Goal: Obtain resource: Download file/media

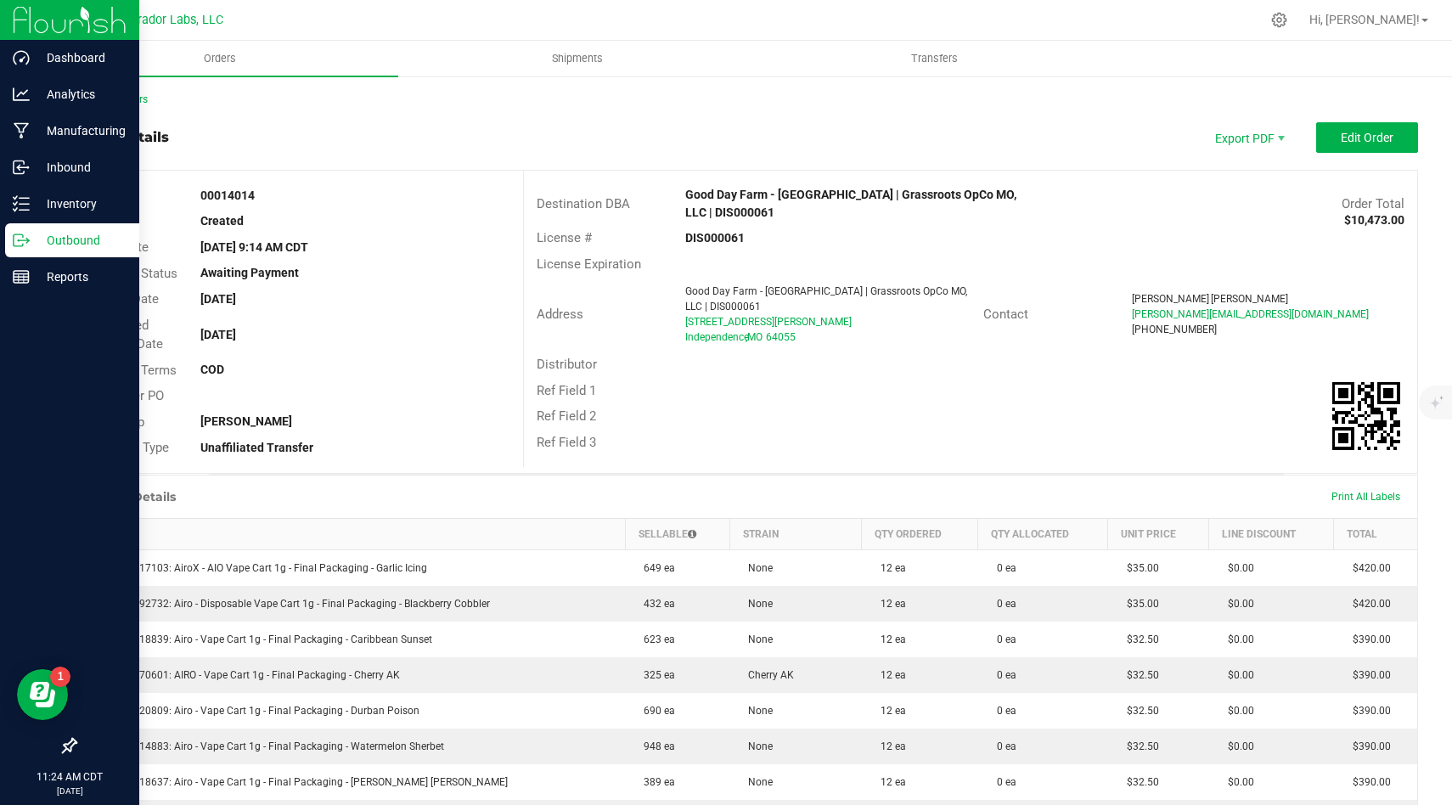
click at [67, 231] on p "Outbound" at bounding box center [81, 240] width 102 height 20
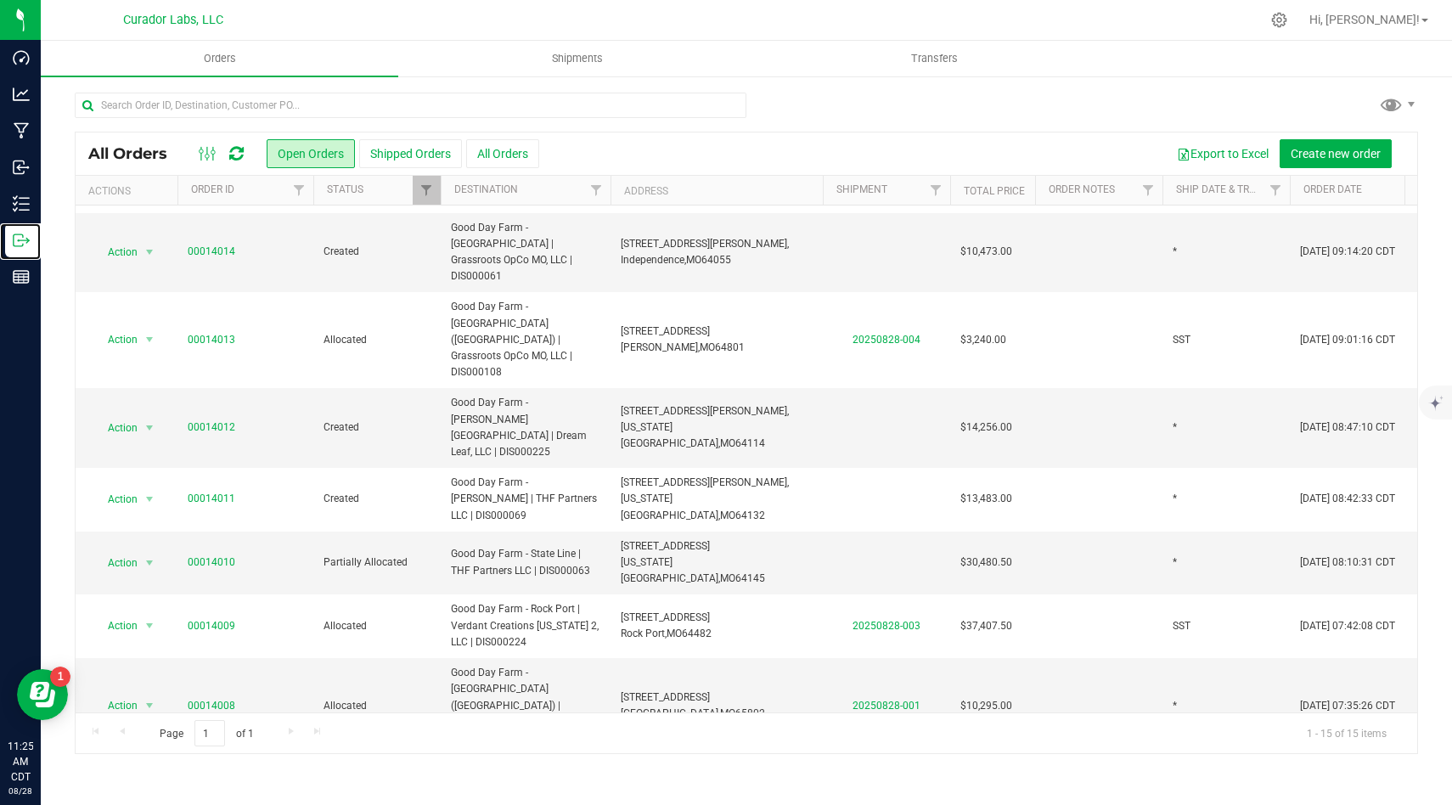
scroll to position [59, 0]
click at [217, 774] on link "00014007" at bounding box center [212, 782] width 48 height 16
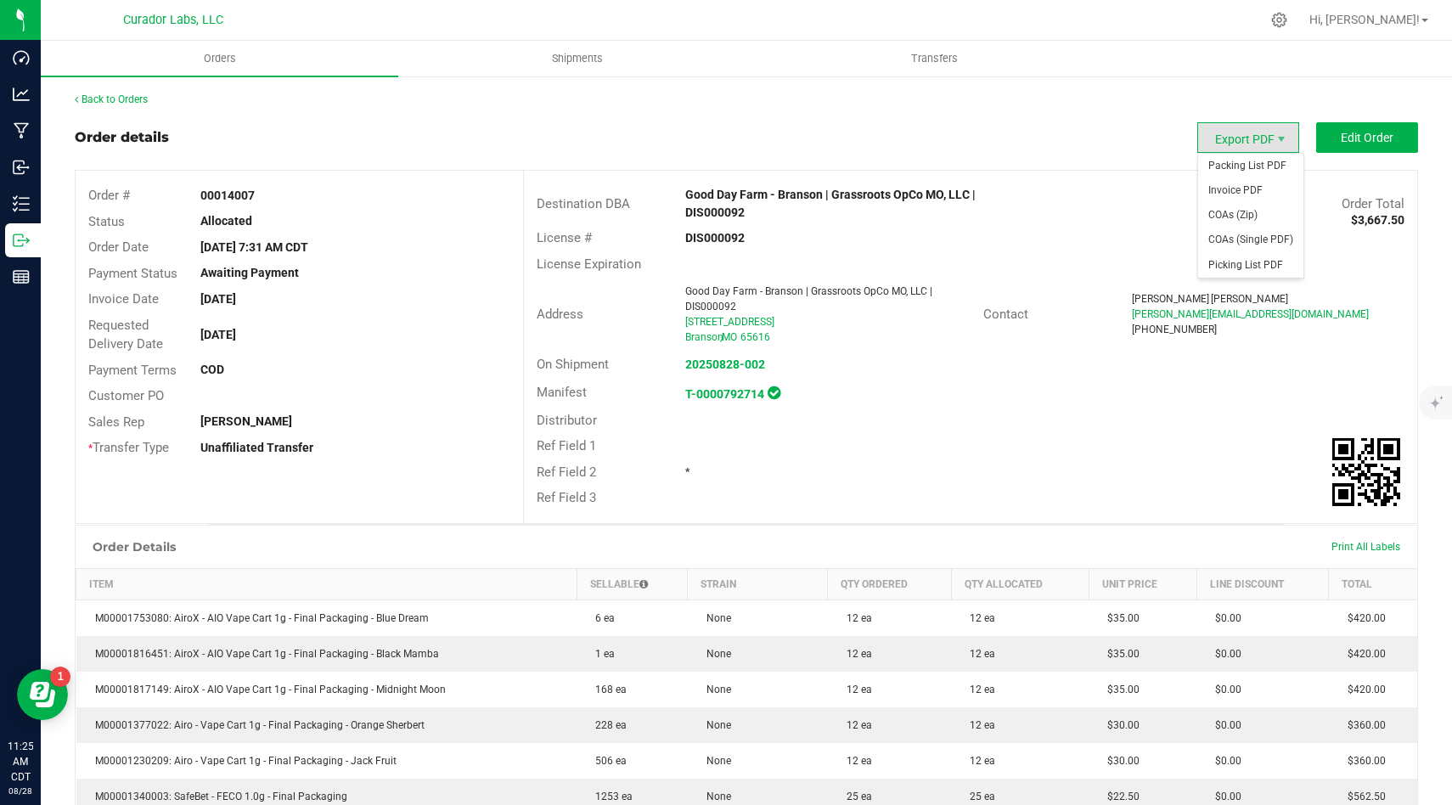
click at [1260, 126] on span "Export PDF" at bounding box center [1248, 137] width 102 height 31
click at [1262, 192] on span "Invoice PDF" at bounding box center [1250, 190] width 105 height 25
click at [1264, 171] on span "Packing List PDF" at bounding box center [1250, 166] width 105 height 25
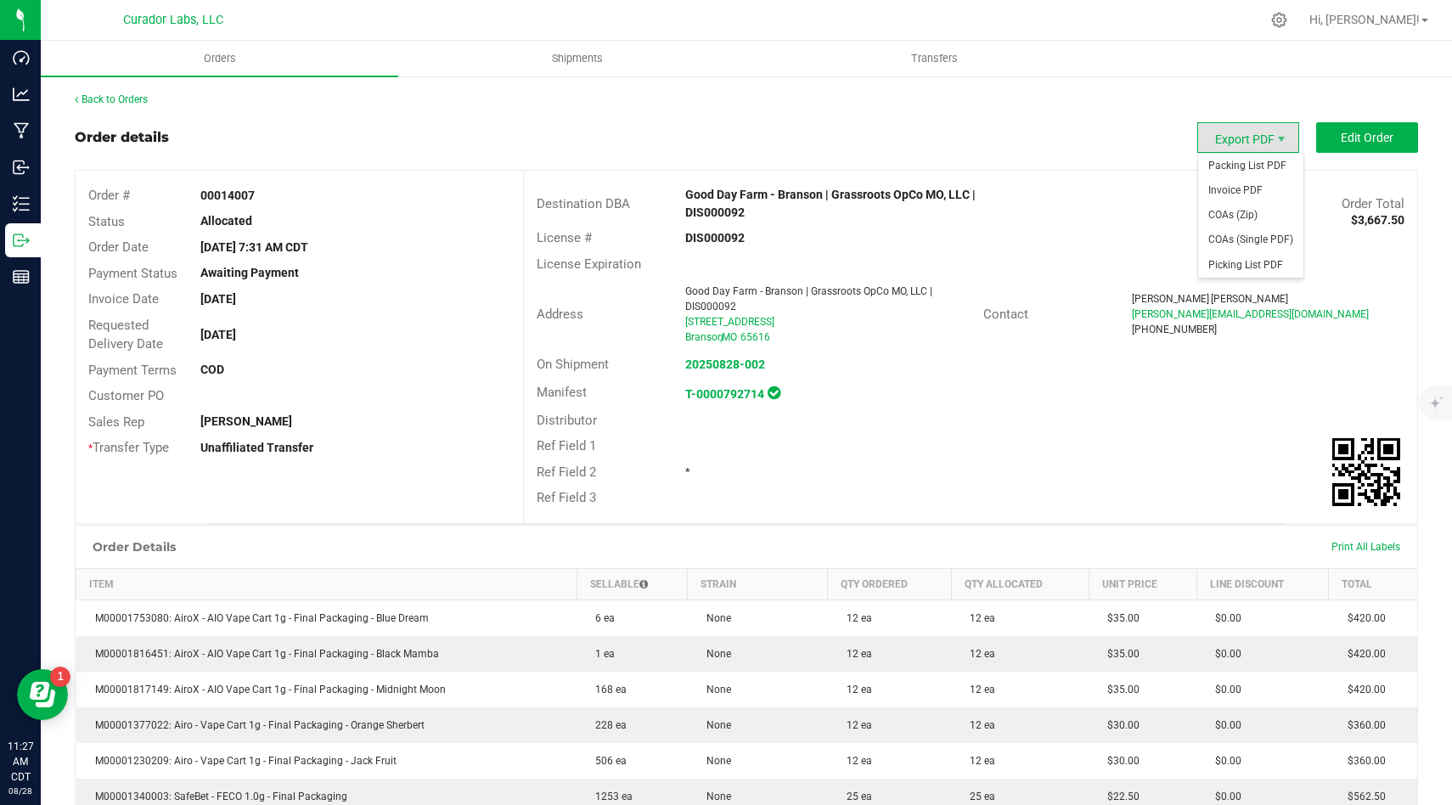
click at [1265, 142] on span "Export PDF" at bounding box center [1248, 137] width 102 height 31
click at [1248, 189] on span "Invoice PDF" at bounding box center [1250, 190] width 105 height 25
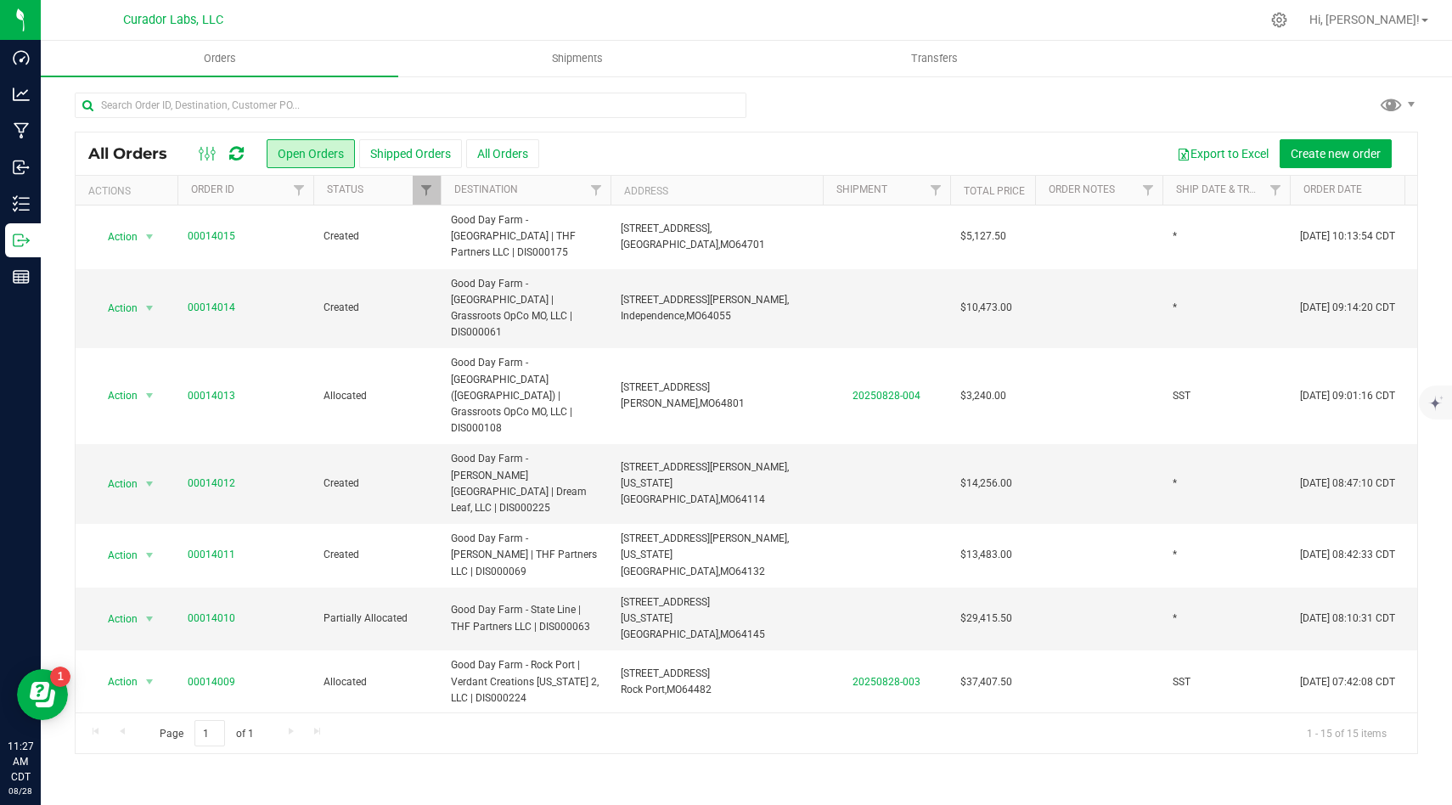
click at [225, 754] on link "00014008" at bounding box center [212, 762] width 48 height 16
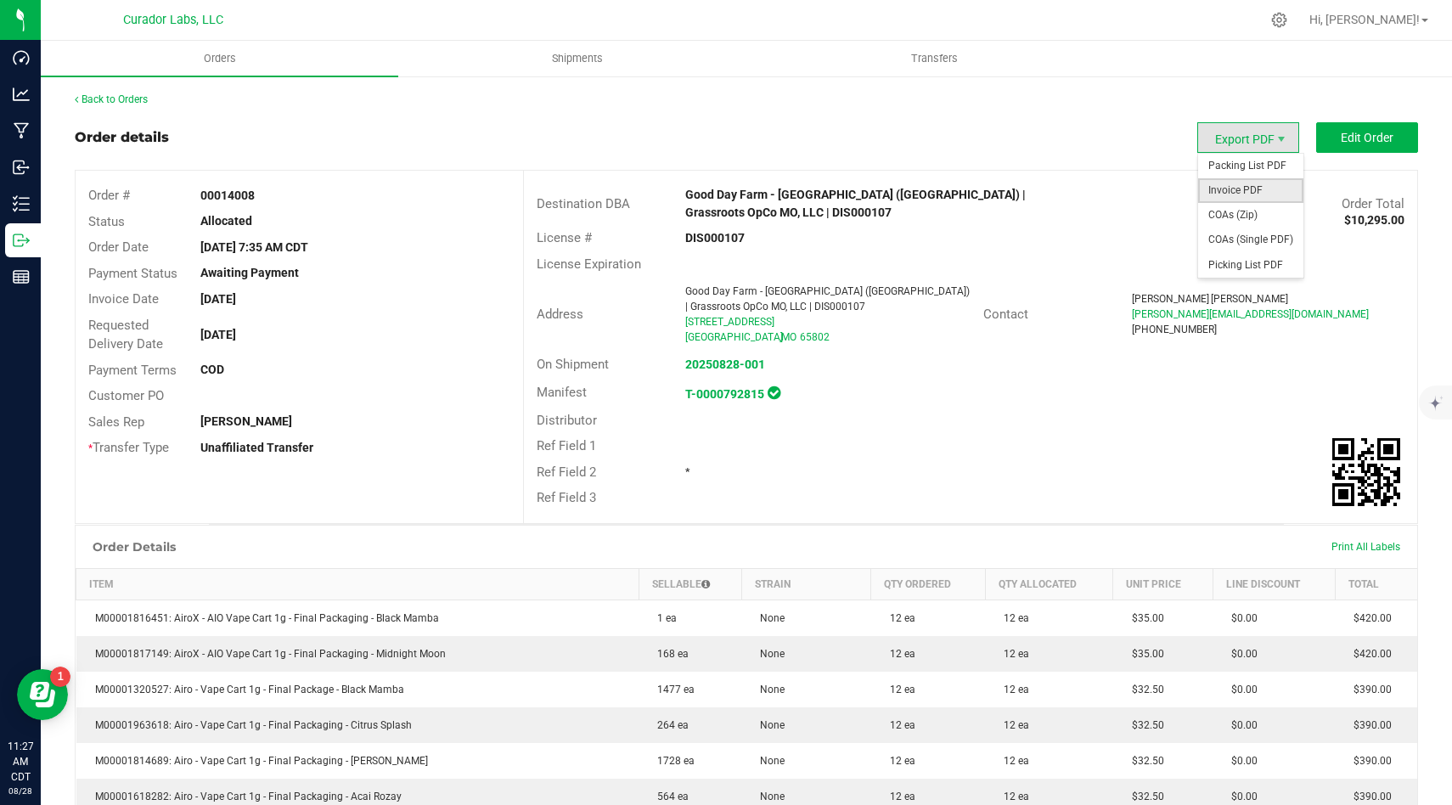
click at [1255, 188] on span "Invoice PDF" at bounding box center [1250, 190] width 105 height 25
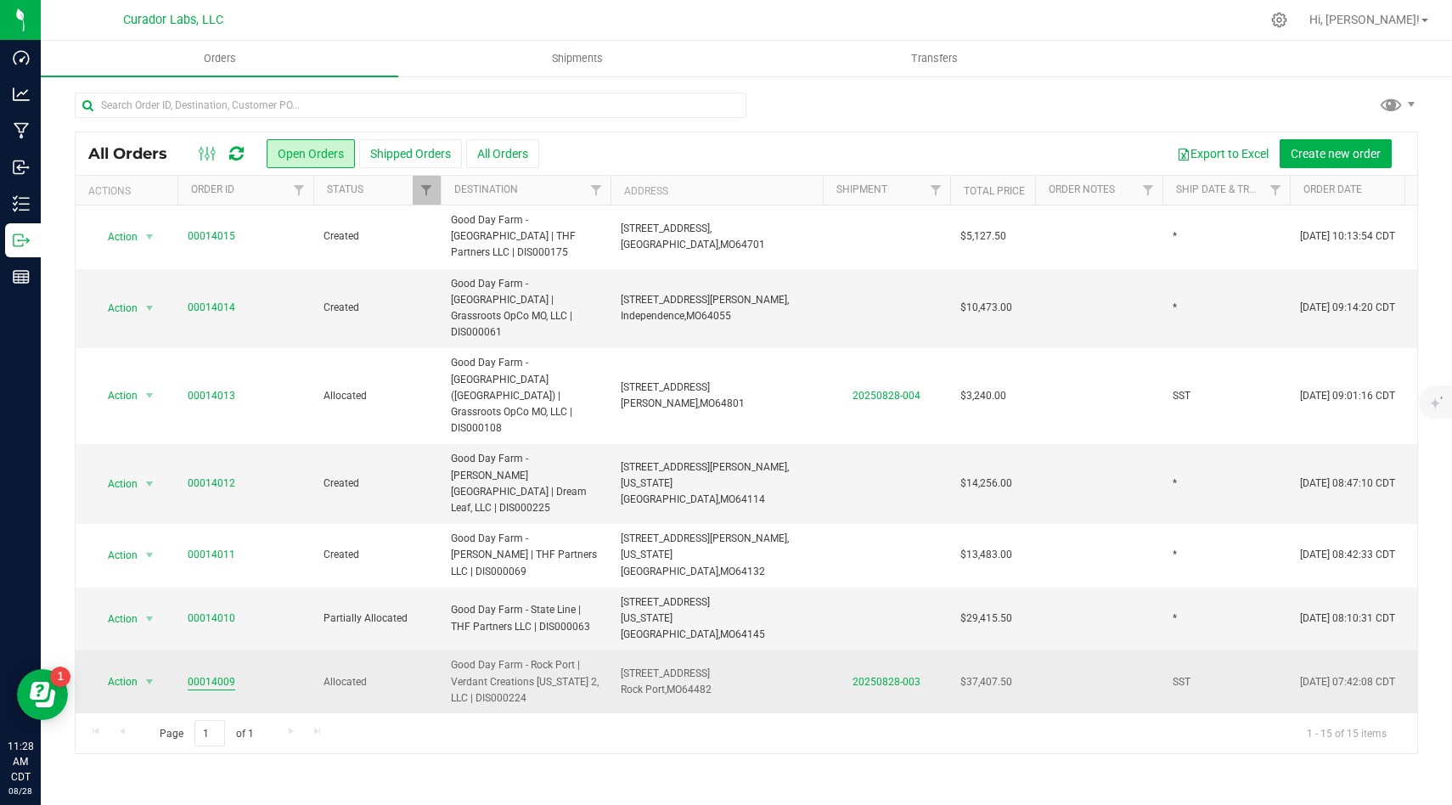
click at [216, 674] on link "00014009" at bounding box center [212, 682] width 48 height 16
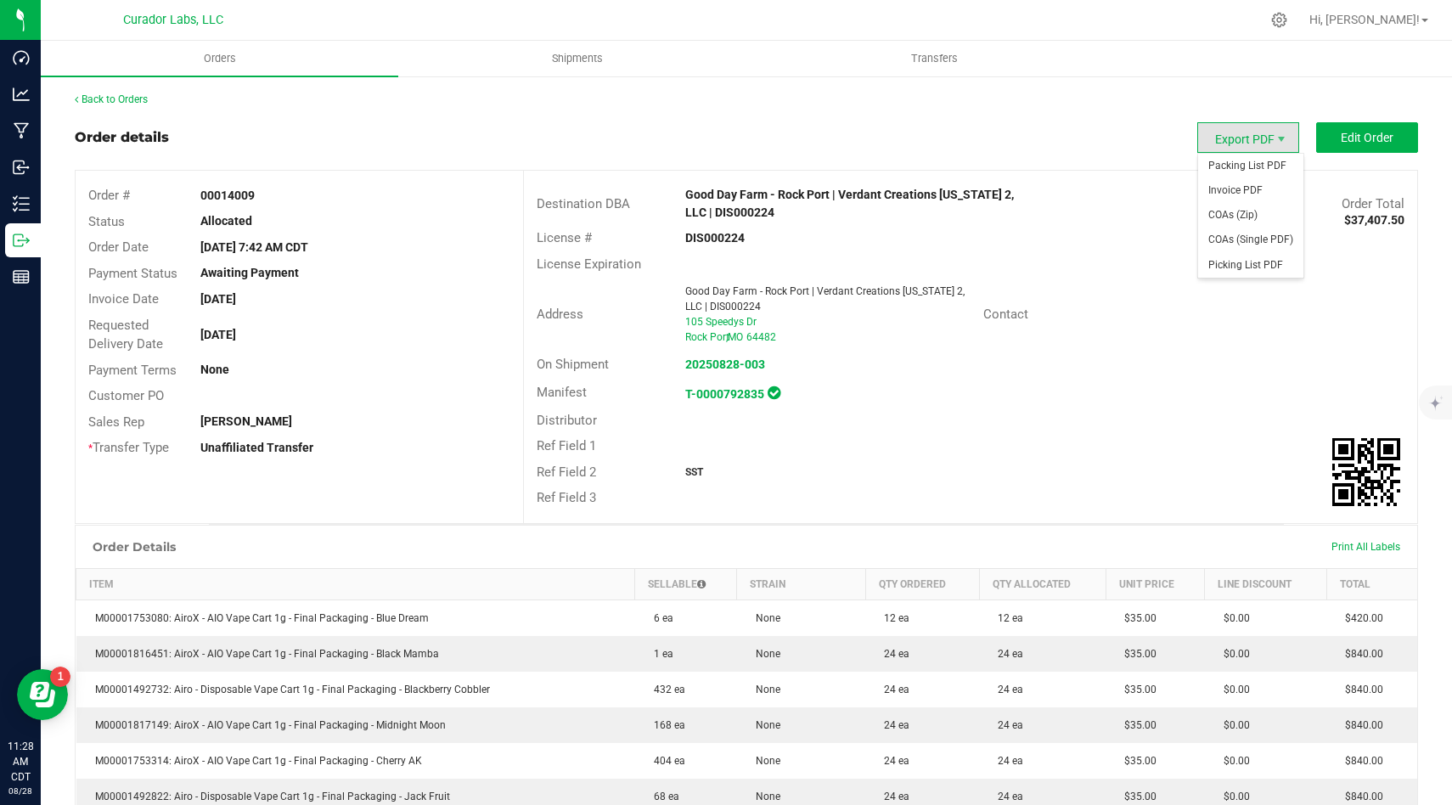
click at [1256, 149] on span "Export PDF" at bounding box center [1248, 137] width 102 height 31
click at [1256, 194] on span "Invoice PDF" at bounding box center [1250, 190] width 105 height 25
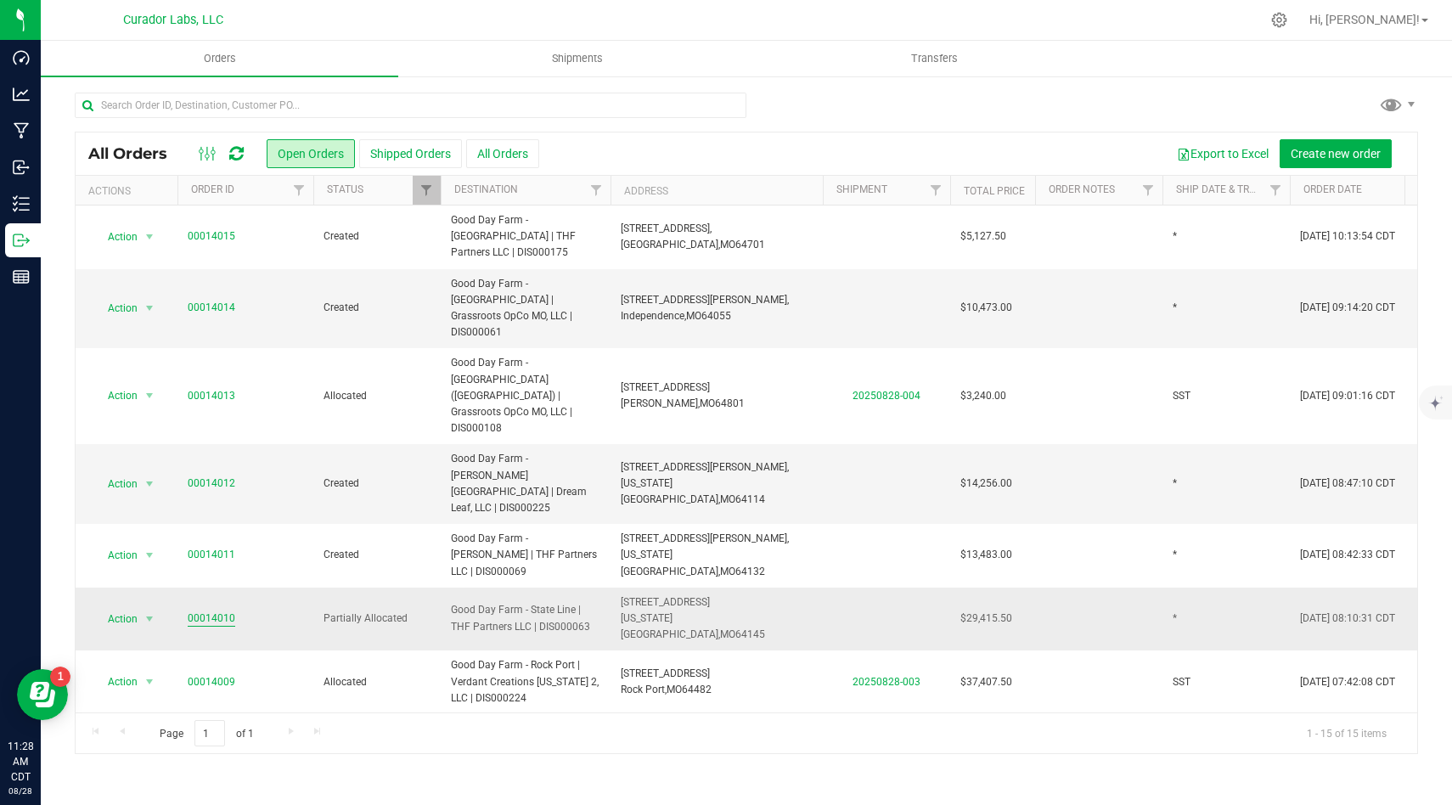
click at [222, 611] on link "00014010" at bounding box center [212, 619] width 48 height 16
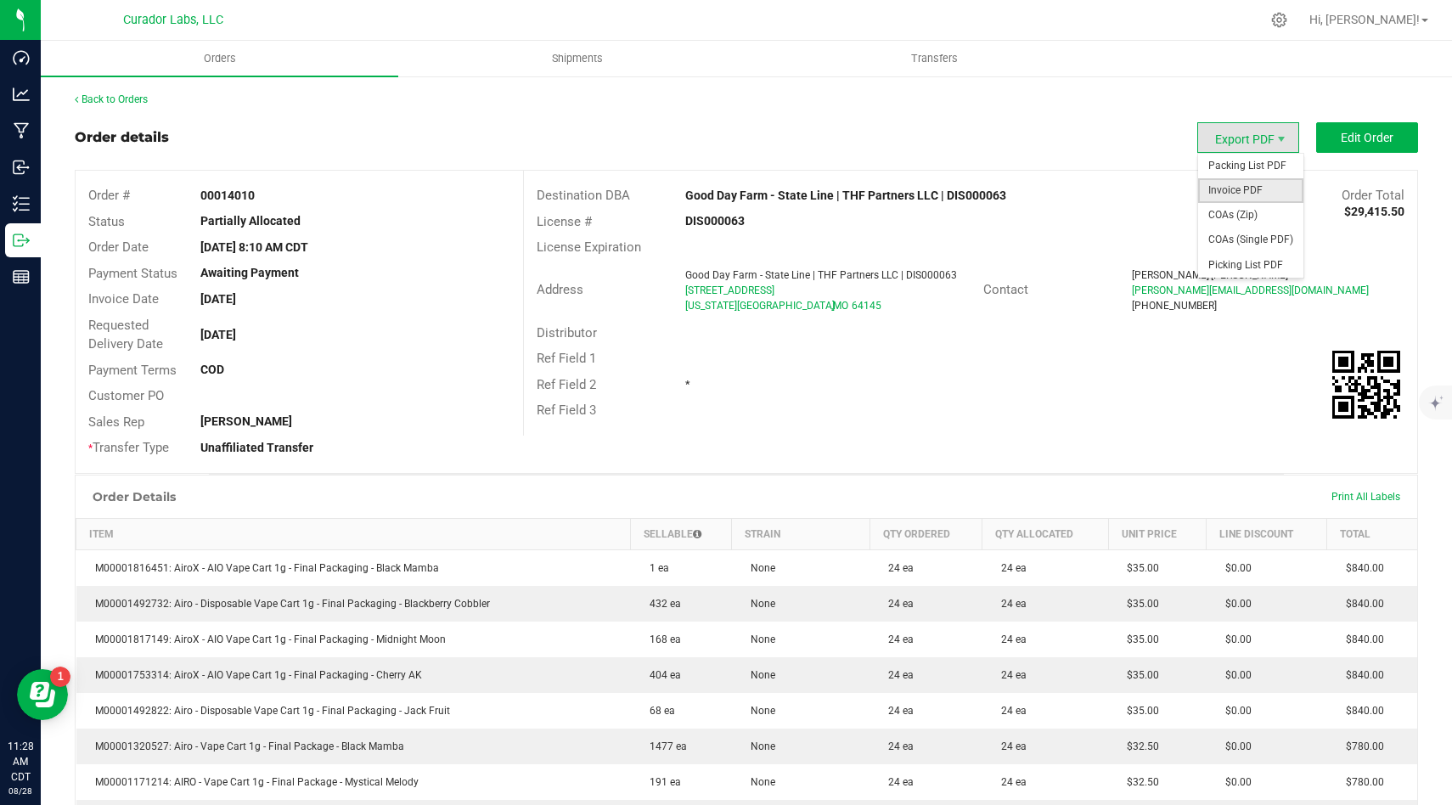
click at [1267, 189] on span "Invoice PDF" at bounding box center [1250, 190] width 105 height 25
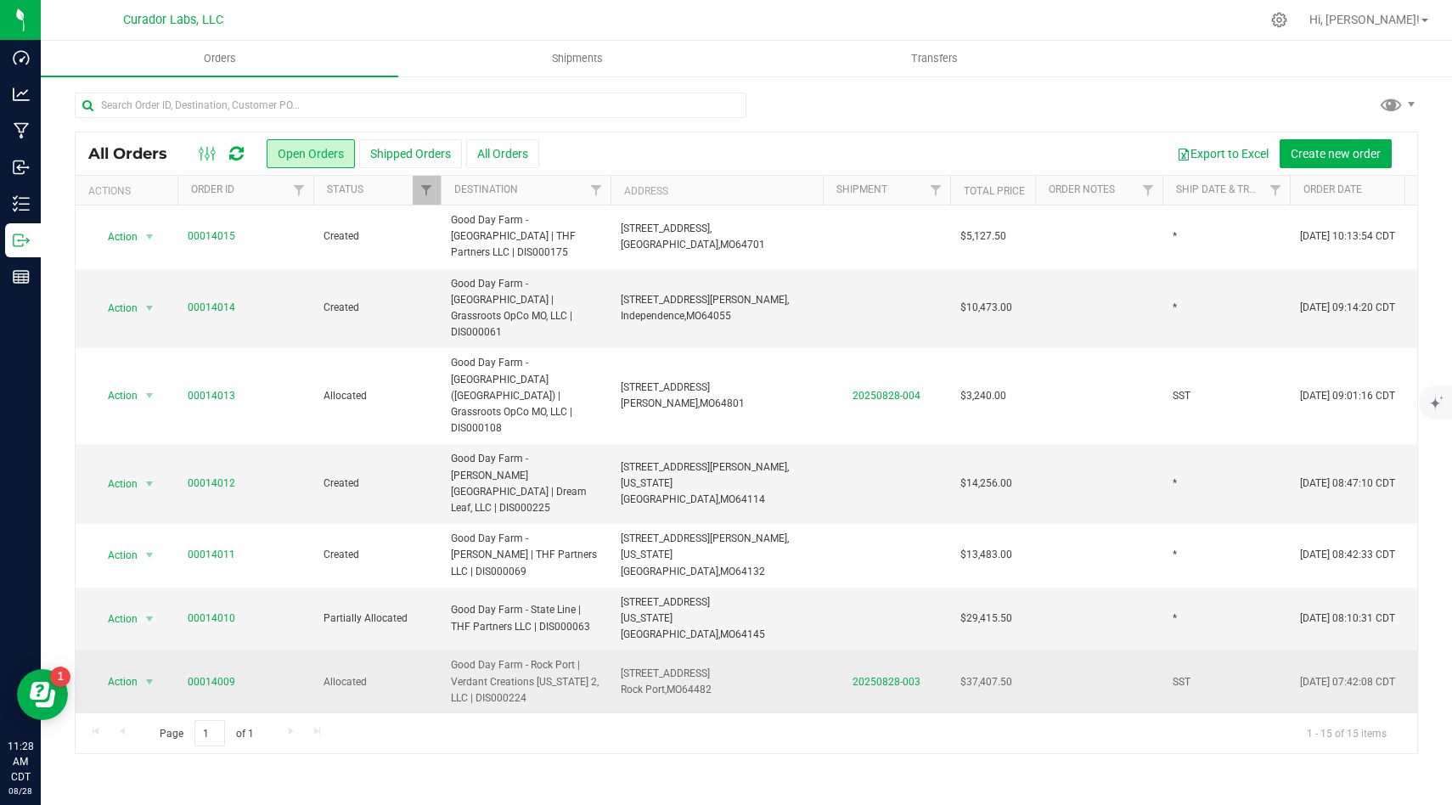
scroll to position [7, 0]
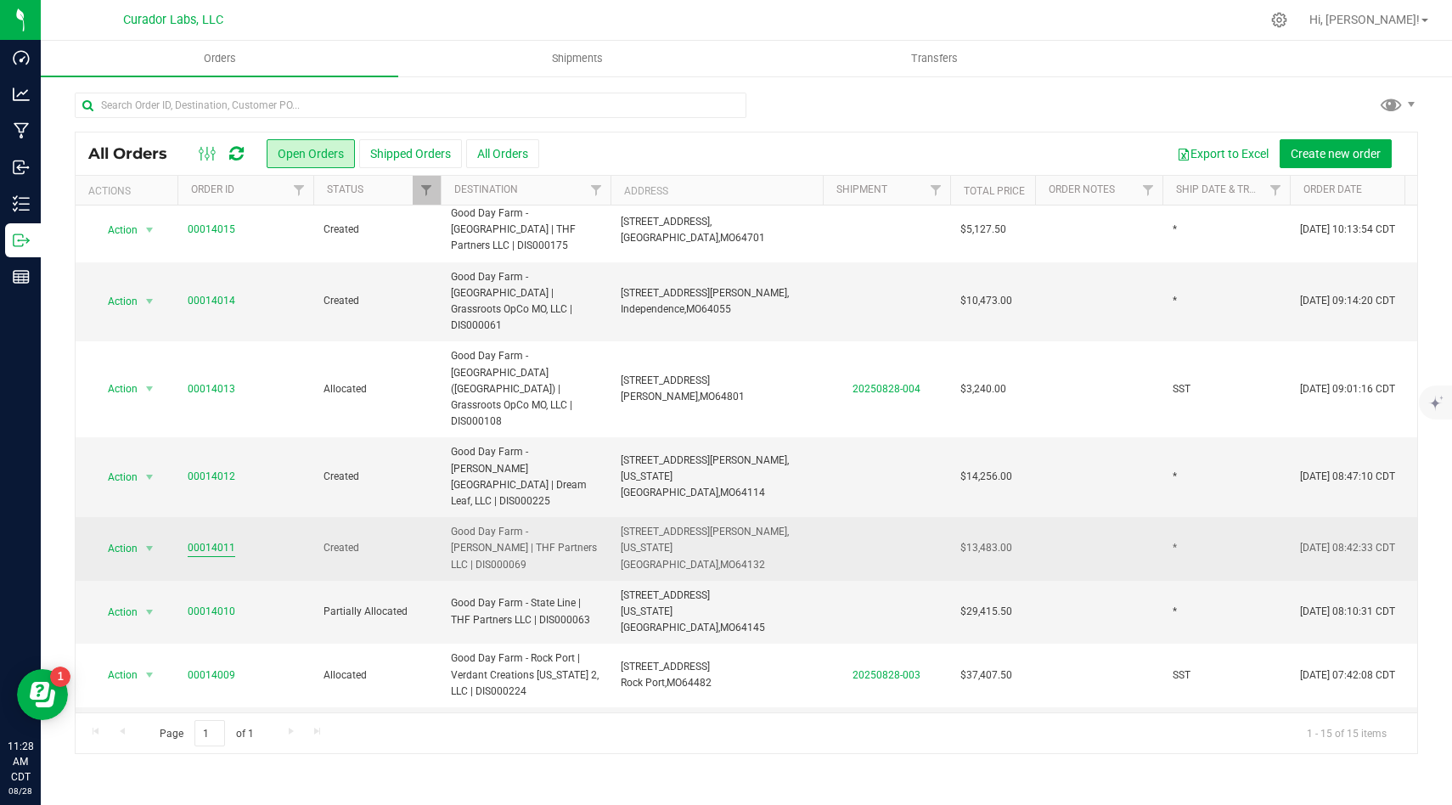
click at [225, 540] on link "00014011" at bounding box center [212, 548] width 48 height 16
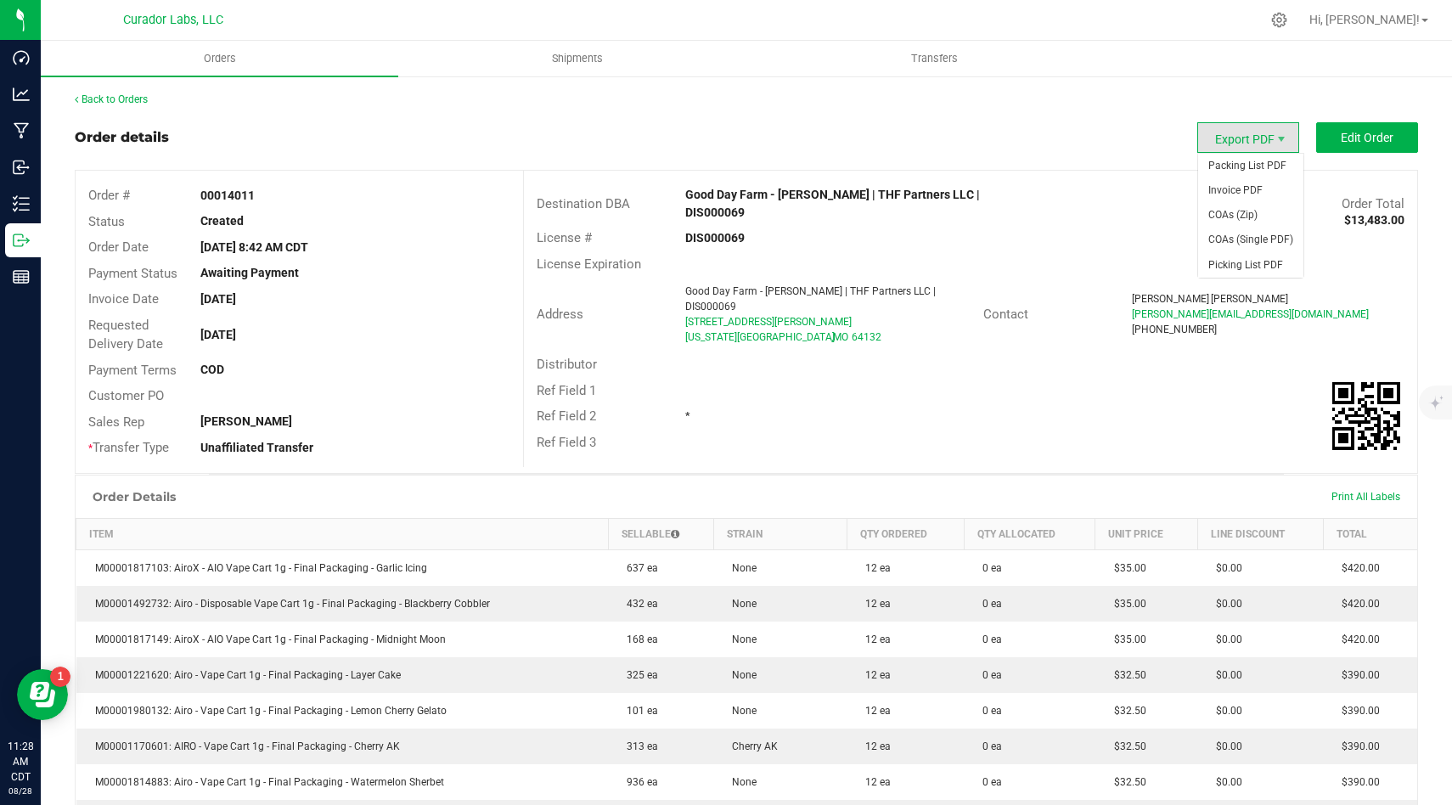
click at [1270, 130] on span "Export PDF" at bounding box center [1248, 137] width 102 height 31
click at [1258, 191] on span "Invoice PDF" at bounding box center [1250, 190] width 105 height 25
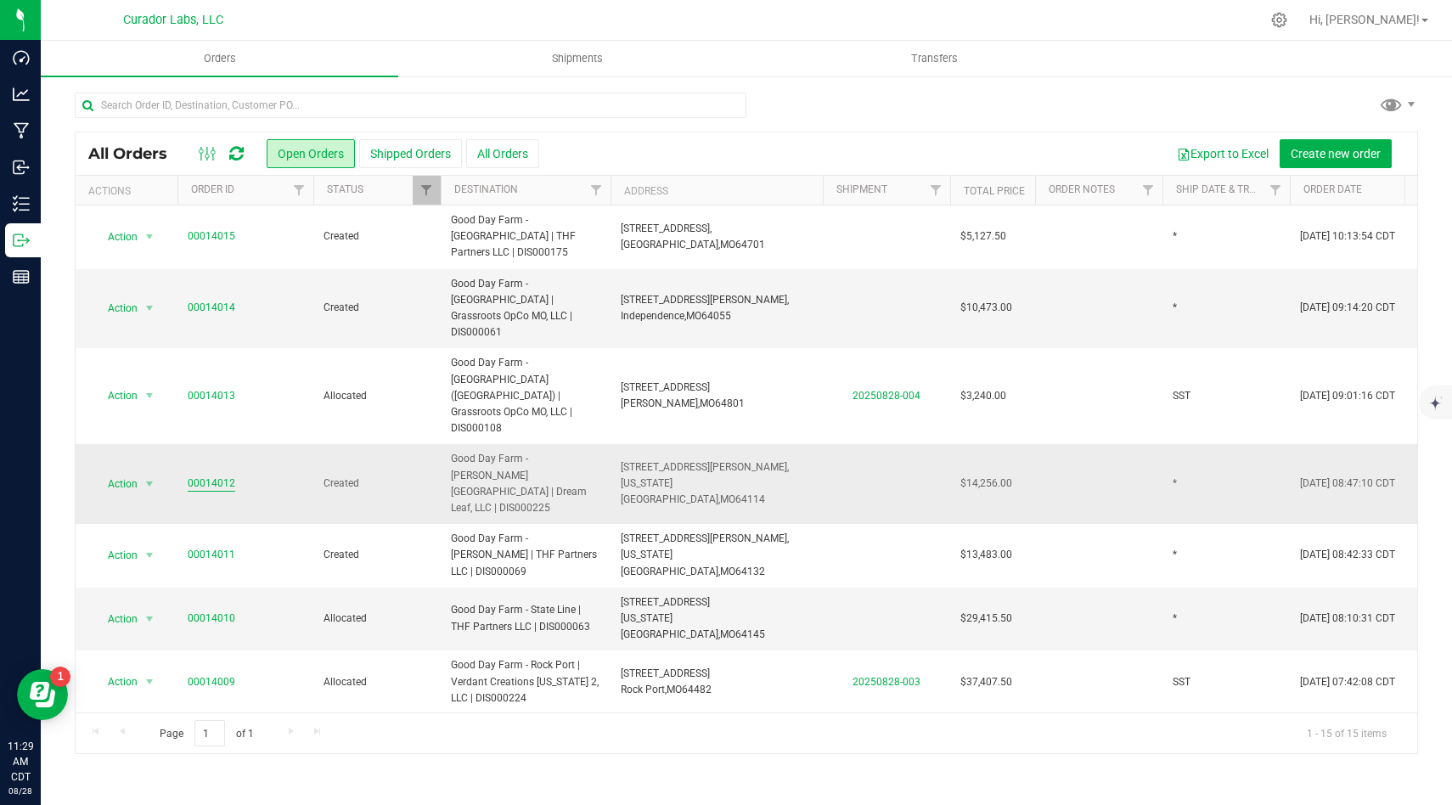
click at [221, 476] on link "00014012" at bounding box center [212, 484] width 48 height 16
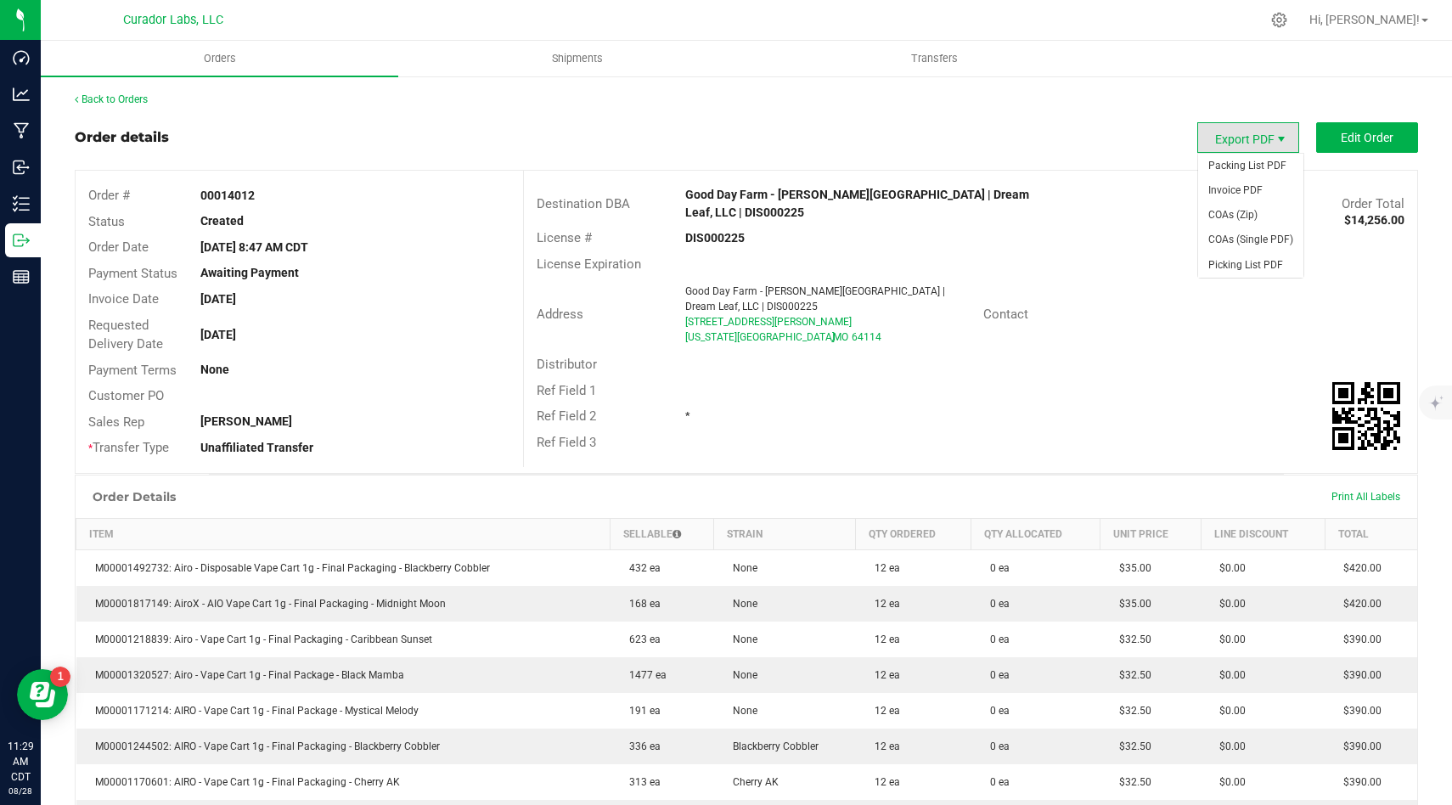
click at [1281, 145] on span "Export PDF" at bounding box center [1282, 139] width 14 height 14
click at [1267, 197] on span "Invoice PDF" at bounding box center [1250, 190] width 105 height 25
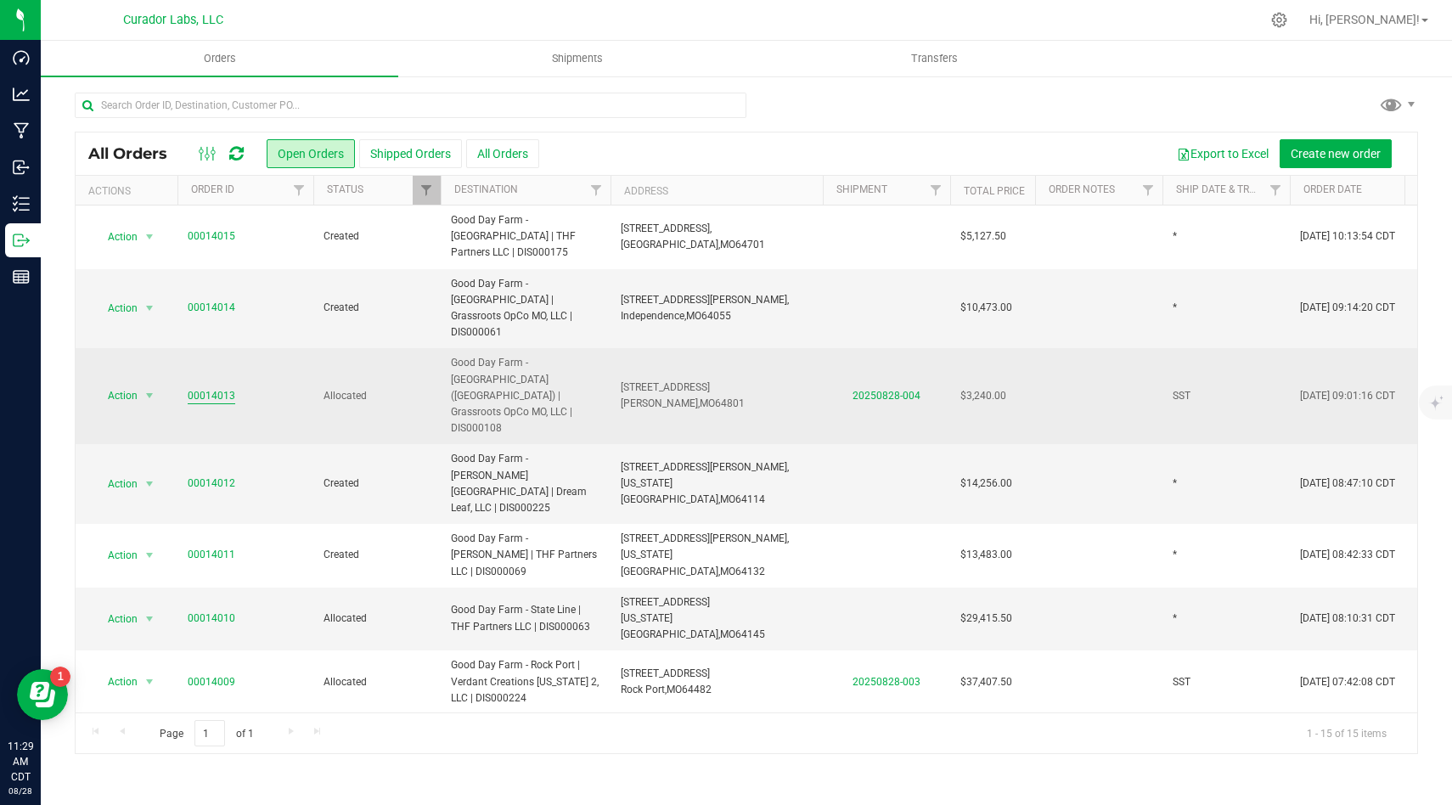
click at [202, 388] on link "00014013" at bounding box center [212, 396] width 48 height 16
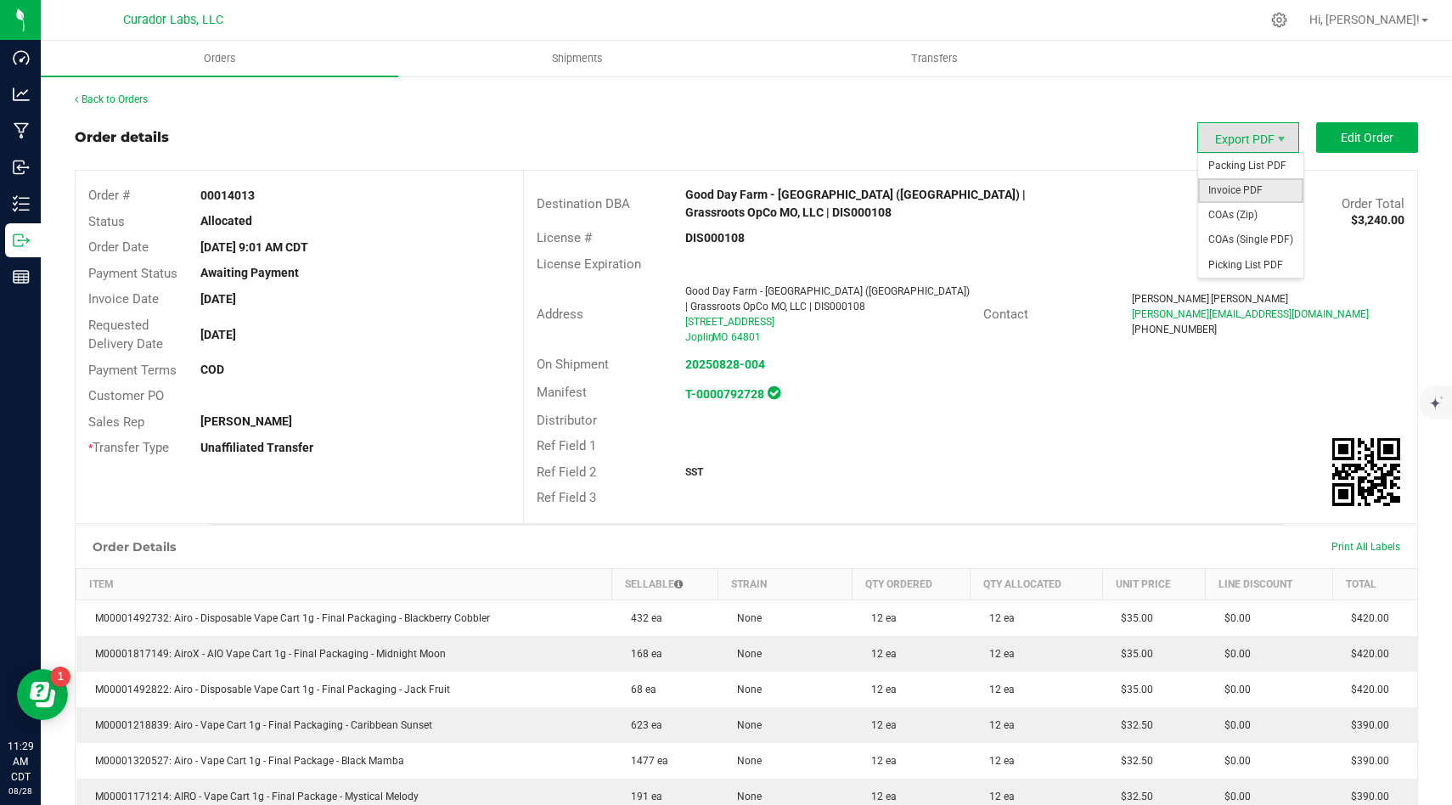
click at [1270, 191] on span "Invoice PDF" at bounding box center [1250, 190] width 105 height 25
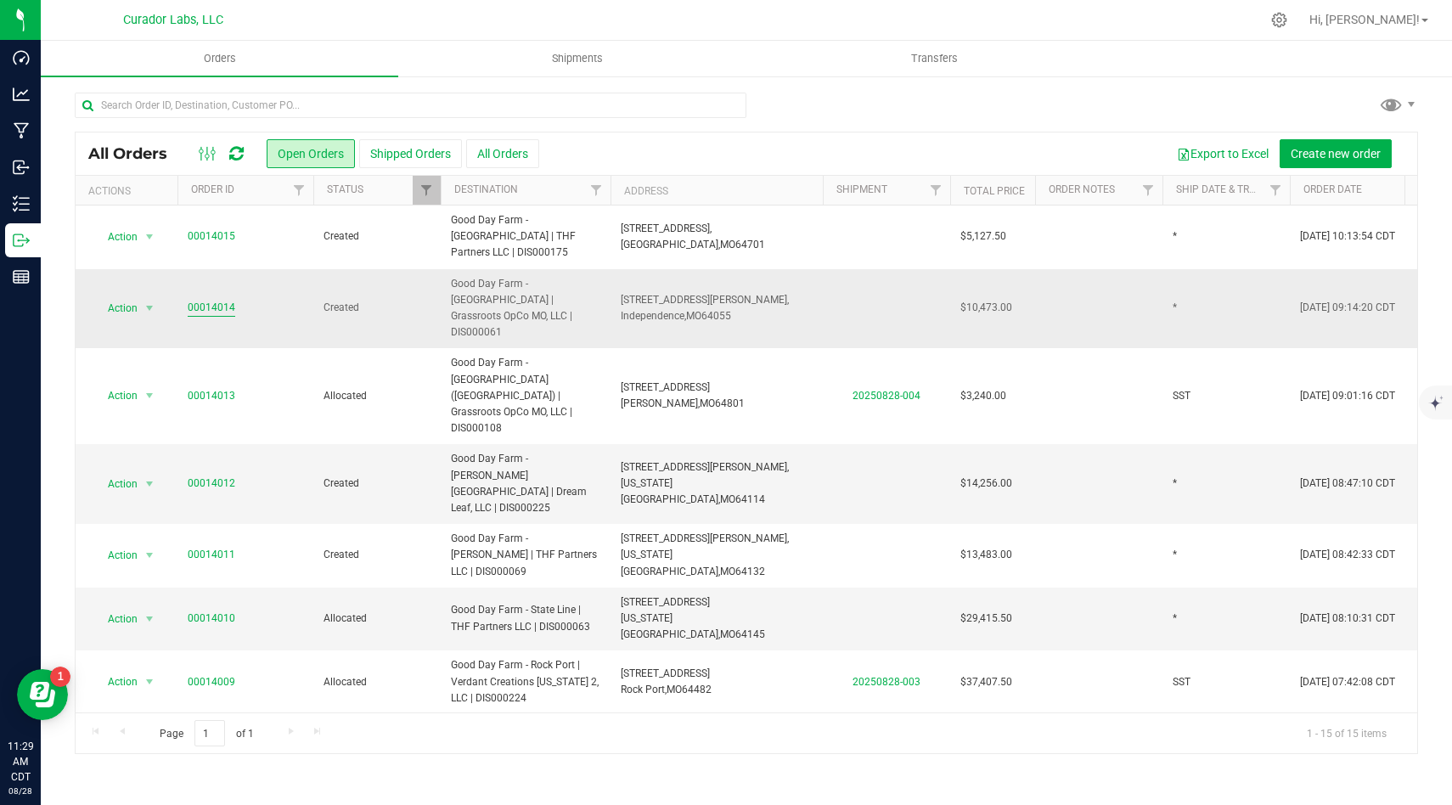
click at [213, 300] on link "00014014" at bounding box center [212, 308] width 48 height 16
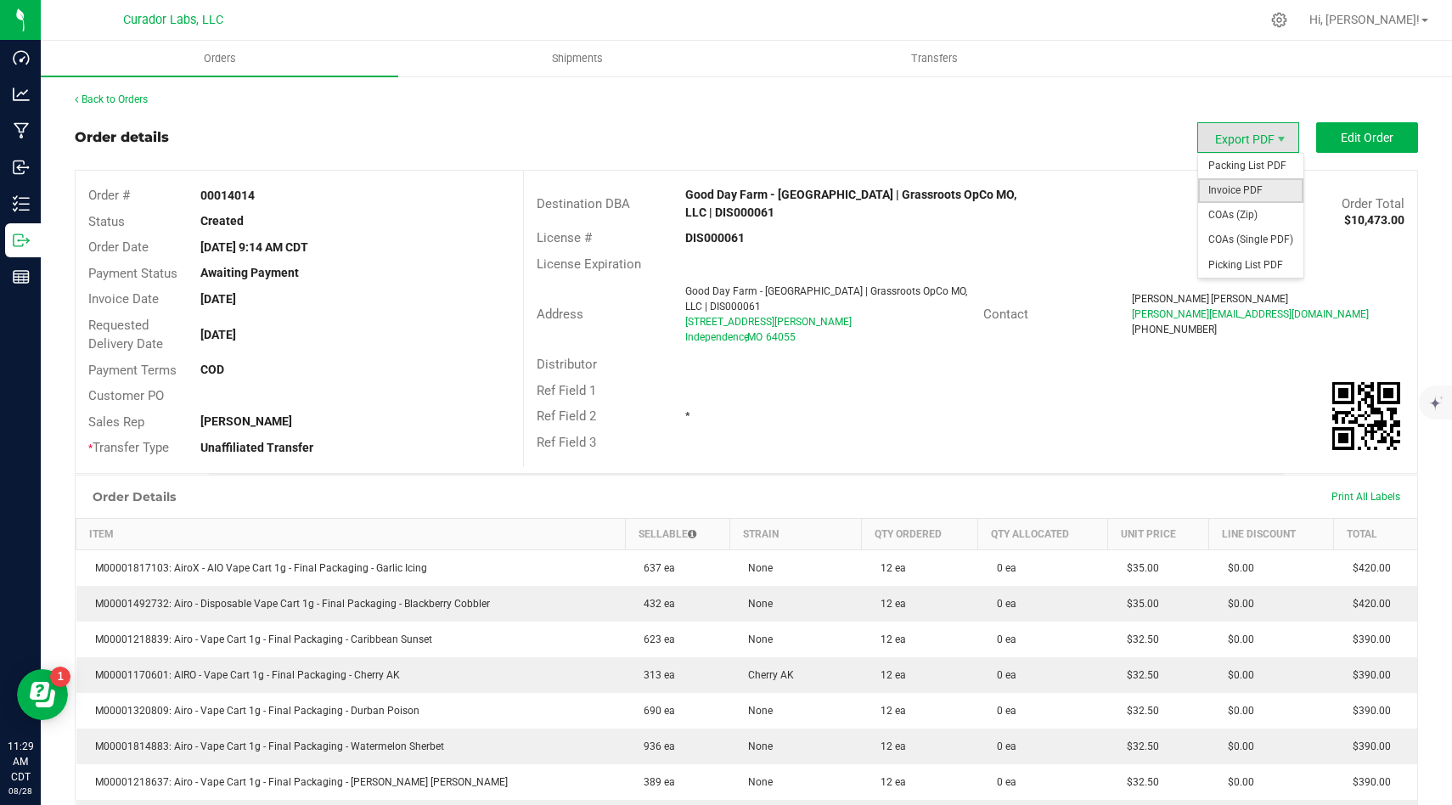
click at [1261, 196] on span "Invoice PDF" at bounding box center [1250, 190] width 105 height 25
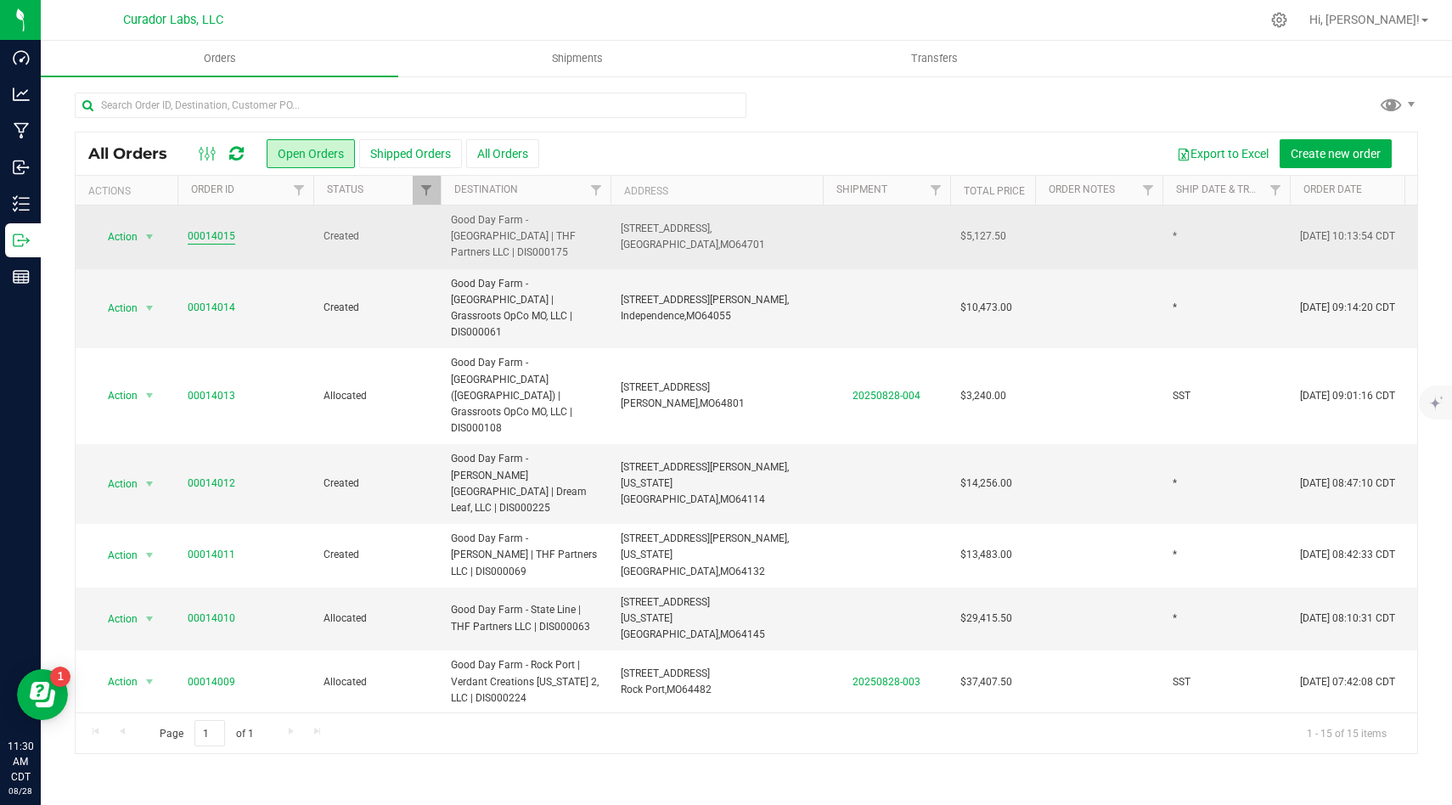
click at [201, 228] on link "00014015" at bounding box center [212, 236] width 48 height 16
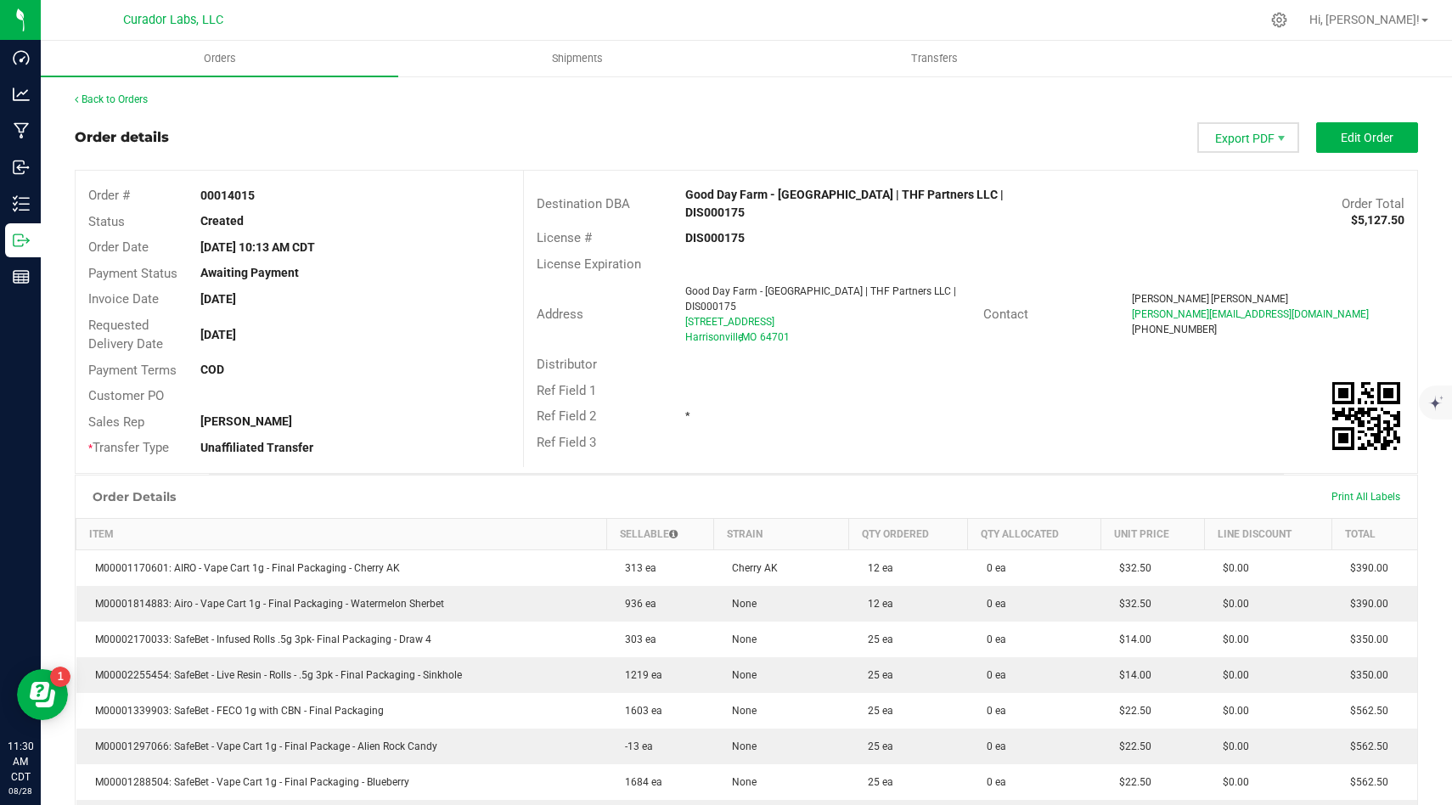
click at [1259, 141] on span "Export PDF" at bounding box center [1248, 137] width 102 height 31
drag, startPoint x: 1241, startPoint y: 171, endPoint x: 1184, endPoint y: 178, distance: 57.4
click at [1251, 137] on span "Export PDF" at bounding box center [1248, 137] width 102 height 31
click at [1240, 193] on span "Invoice PDF" at bounding box center [1250, 190] width 105 height 25
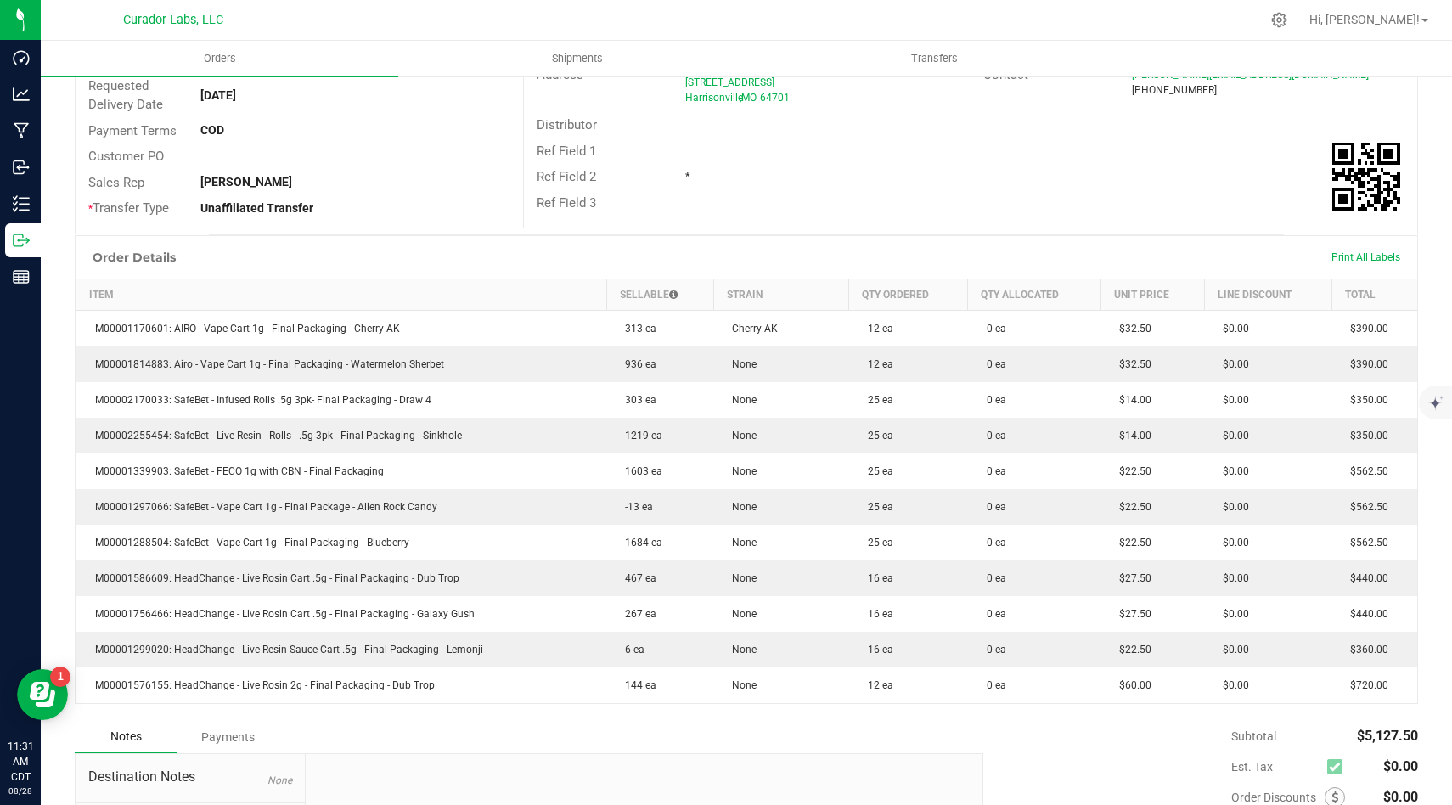
scroll to position [433, 0]
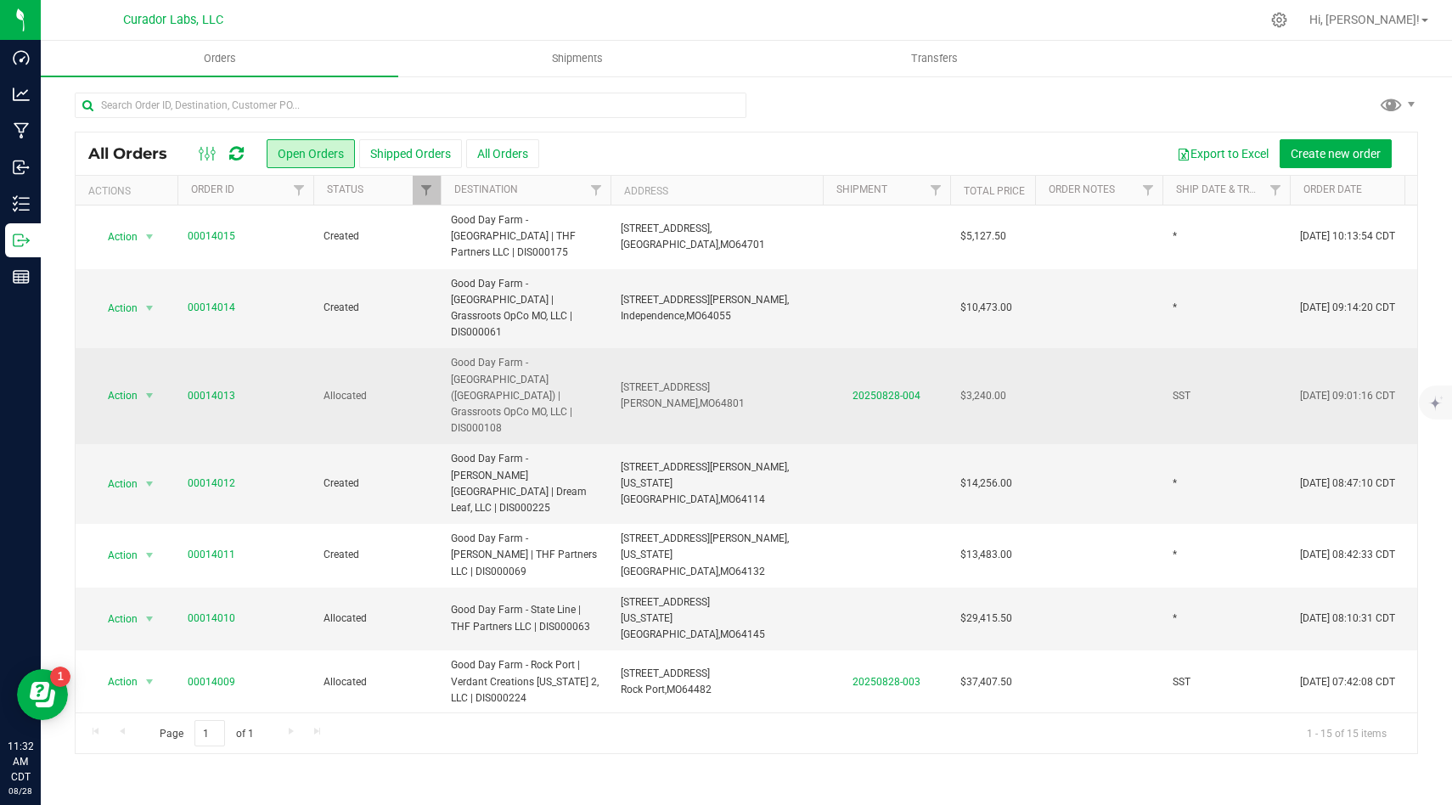
click at [707, 363] on td "[STREET_ADDRESS] [GEOGRAPHIC_DATA], [GEOGRAPHIC_DATA] 64801" at bounding box center [717, 396] width 212 height 96
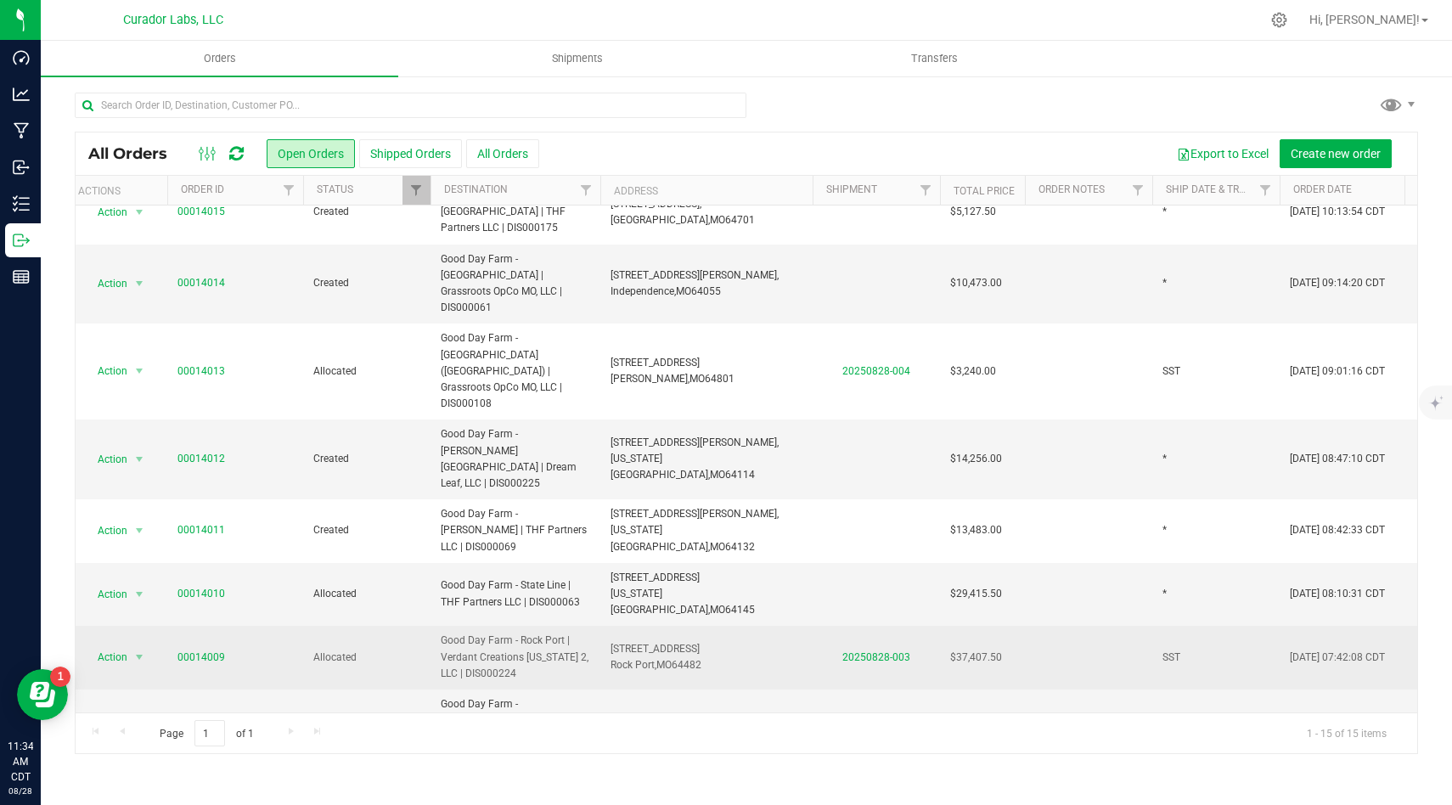
scroll to position [23, 10]
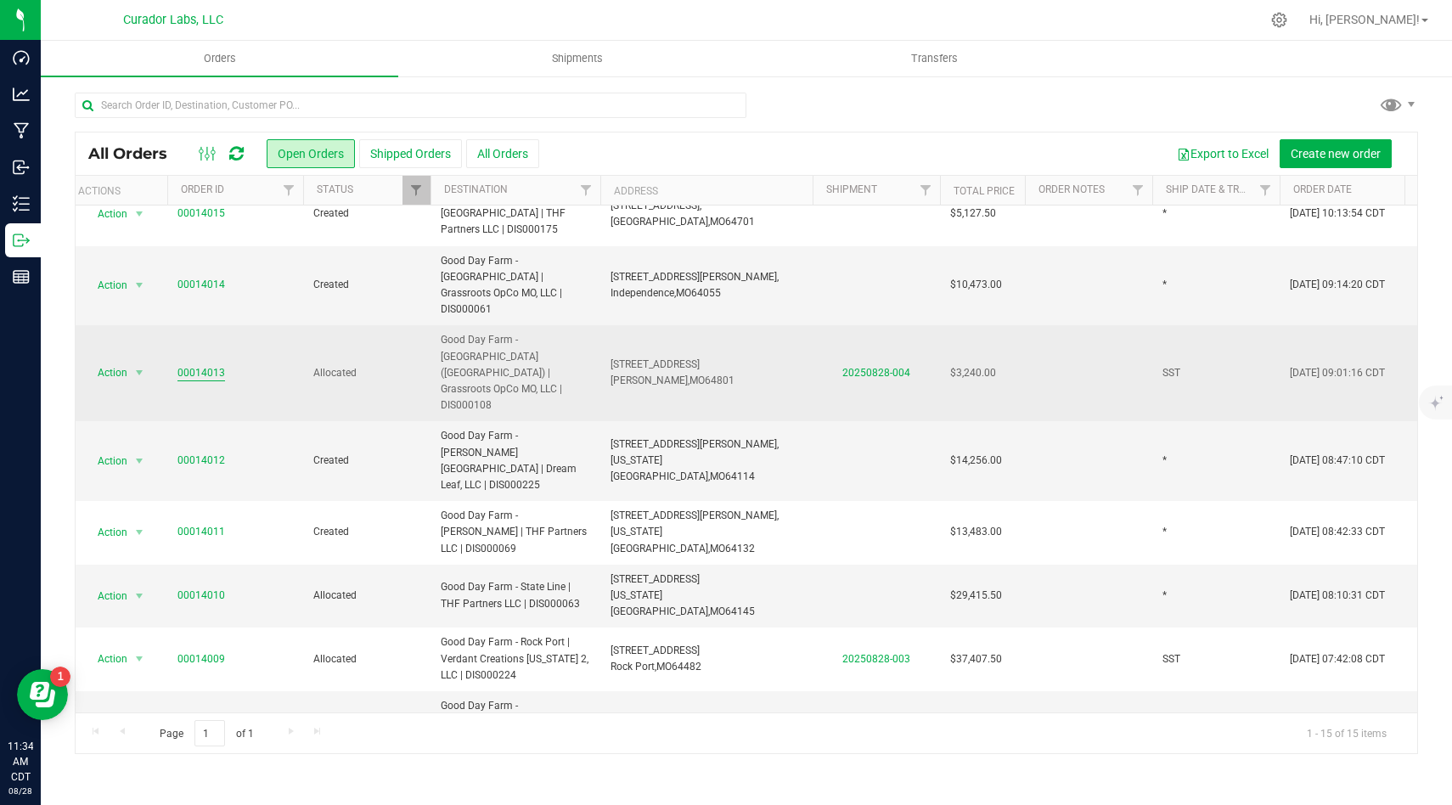
click at [210, 365] on link "00014013" at bounding box center [201, 373] width 48 height 16
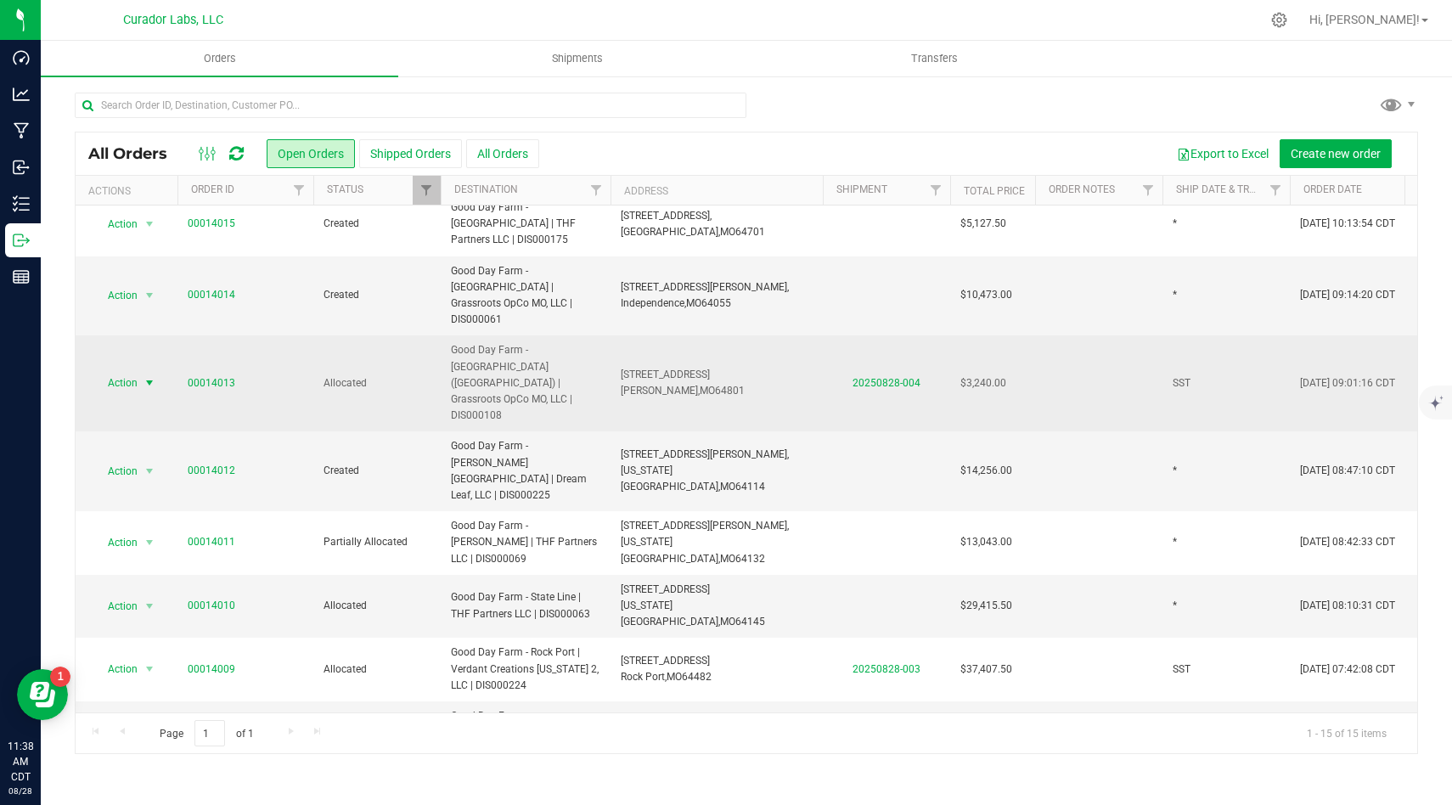
click at [142, 371] on span "select" at bounding box center [149, 383] width 21 height 24
click at [715, 350] on td "[STREET_ADDRESS] [GEOGRAPHIC_DATA], [GEOGRAPHIC_DATA] 64801" at bounding box center [717, 383] width 212 height 96
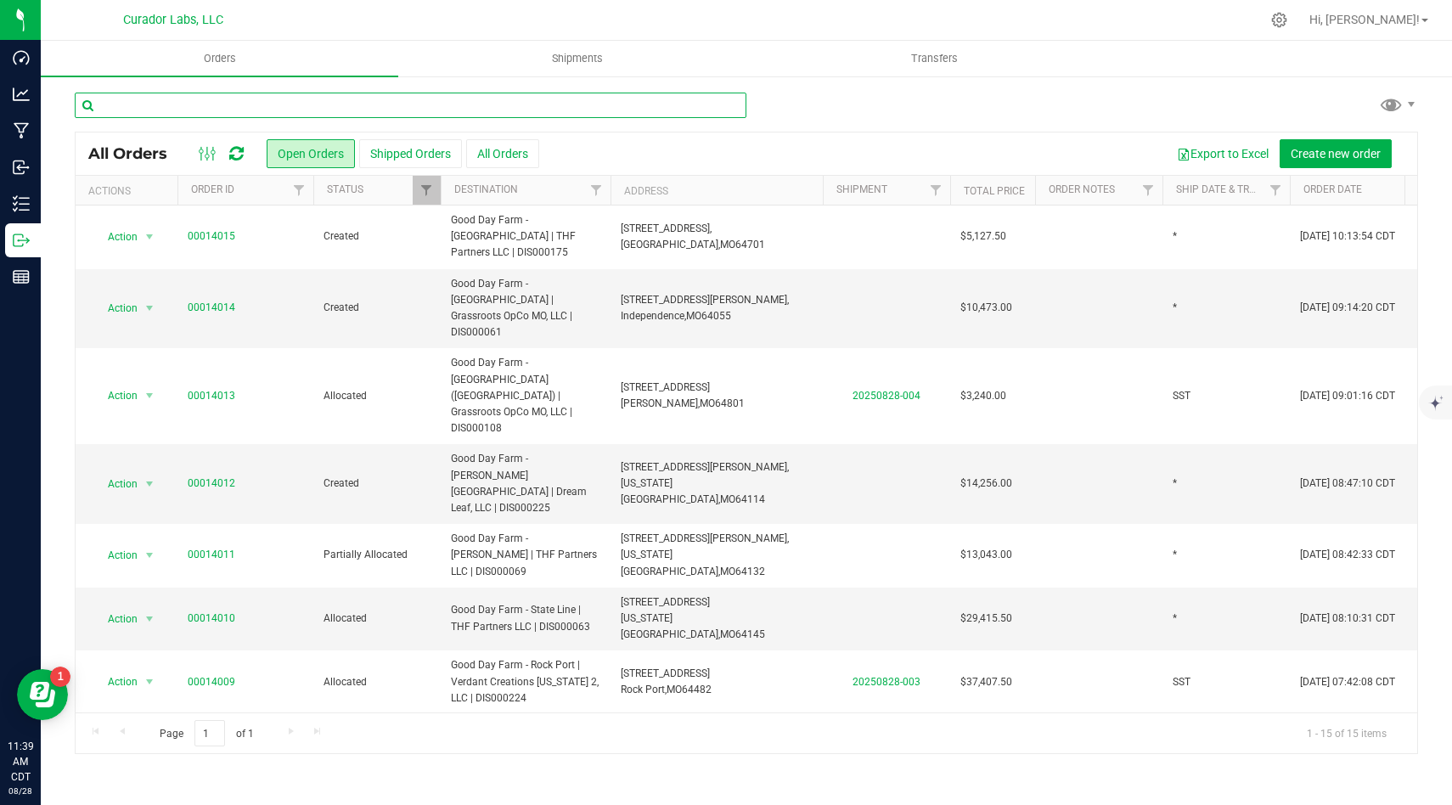
click at [429, 107] on input "text" at bounding box center [411, 105] width 672 height 25
type input "JOPLIN"
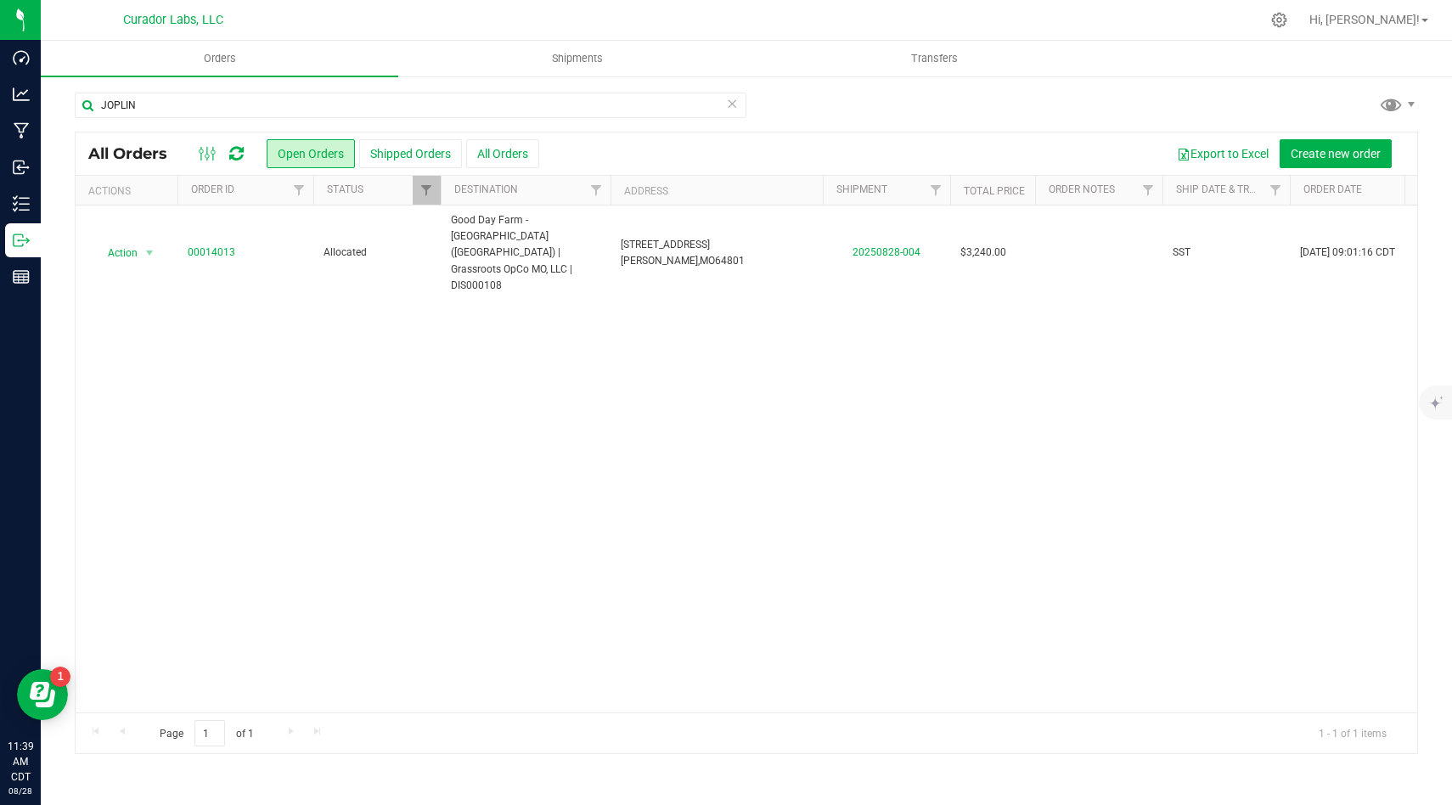
click at [814, 384] on div "Action Action Cancel order Clone order Edit order Mark as fully paid Order audi…" at bounding box center [747, 459] width 1342 height 507
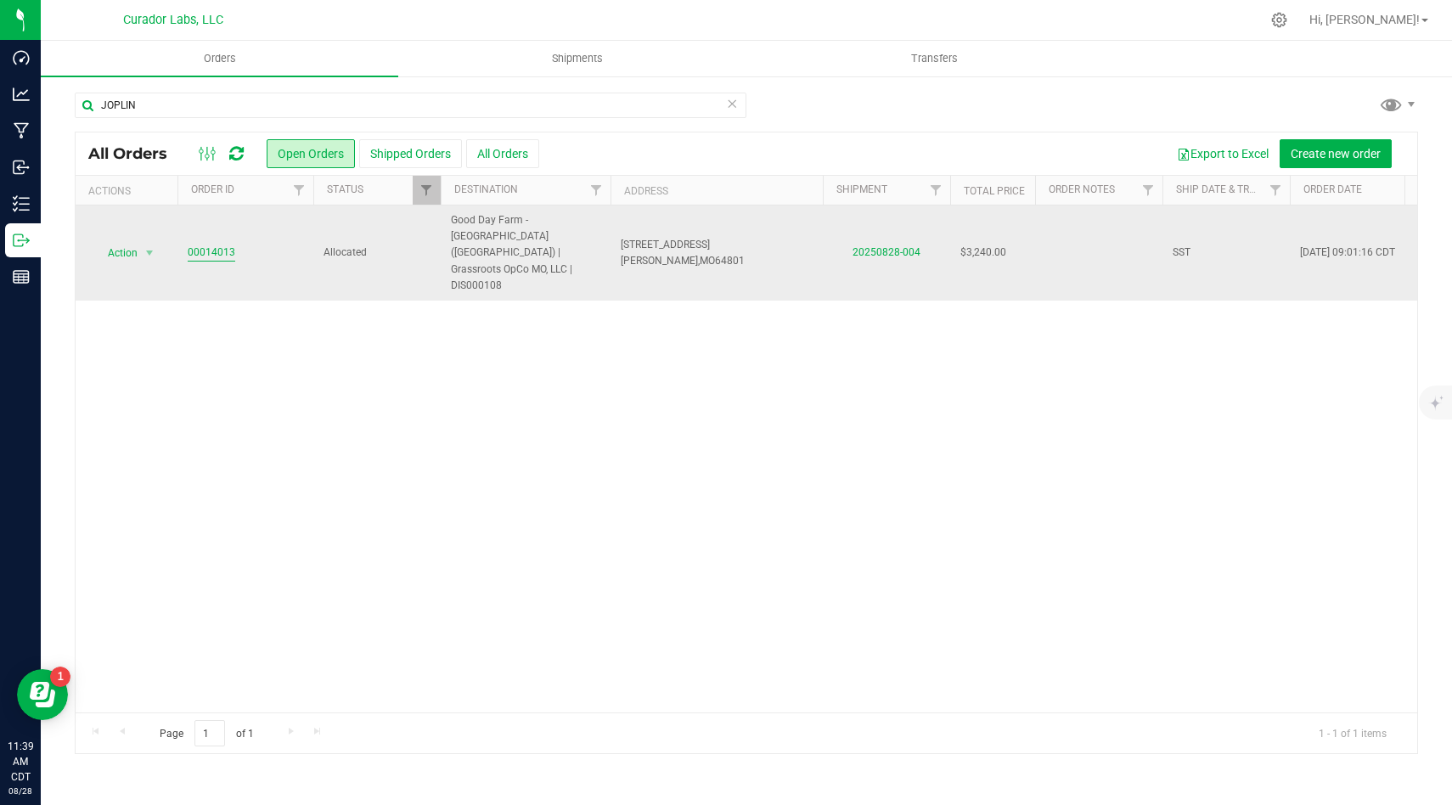
click at [197, 245] on link "00014013" at bounding box center [212, 253] width 48 height 16
